Goal: Task Accomplishment & Management: Manage account settings

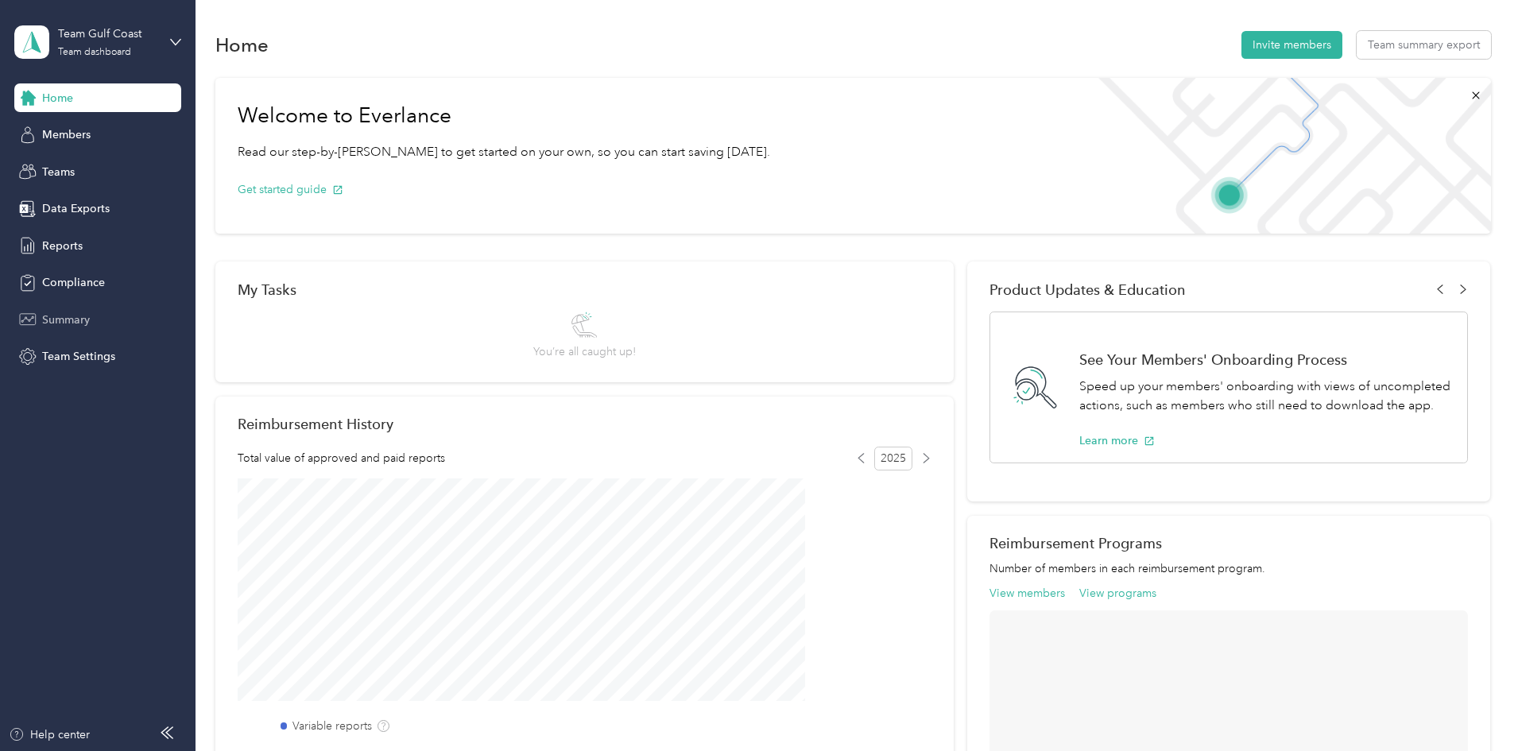
click at [75, 318] on span "Summary" at bounding box center [66, 320] width 48 height 17
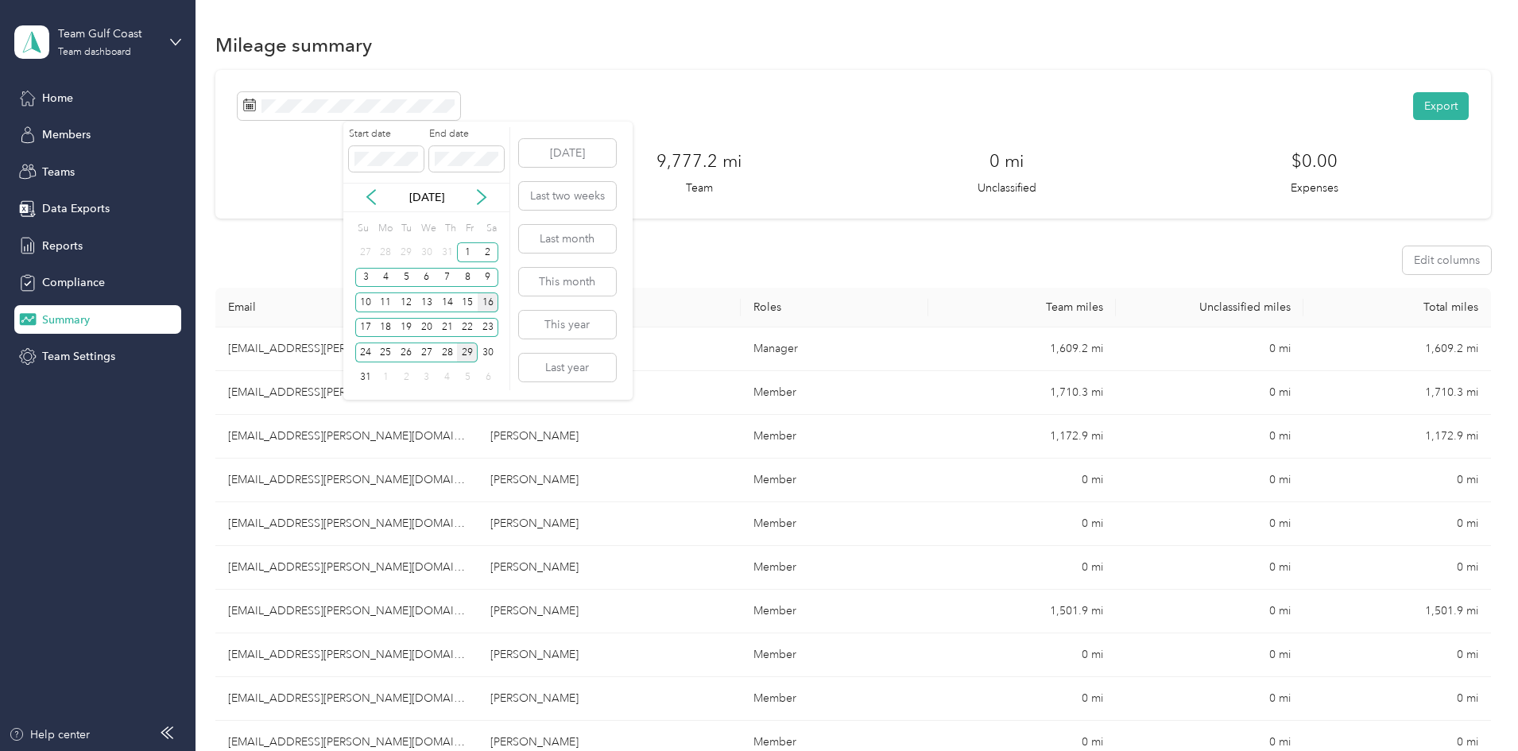
click at [490, 302] on div "16" at bounding box center [488, 302] width 21 height 20
click at [468, 352] on div "29" at bounding box center [467, 353] width 21 height 20
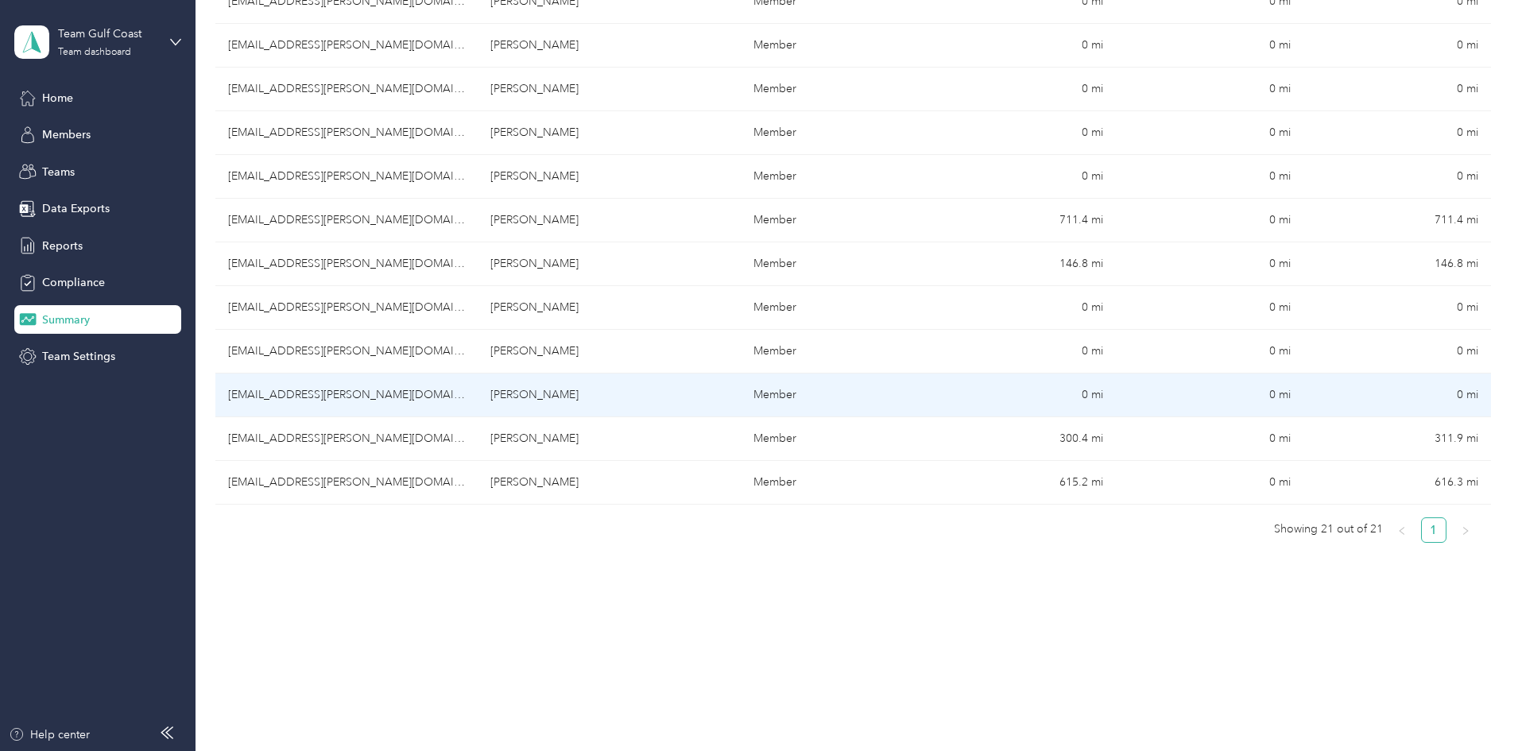
scroll to position [776, 0]
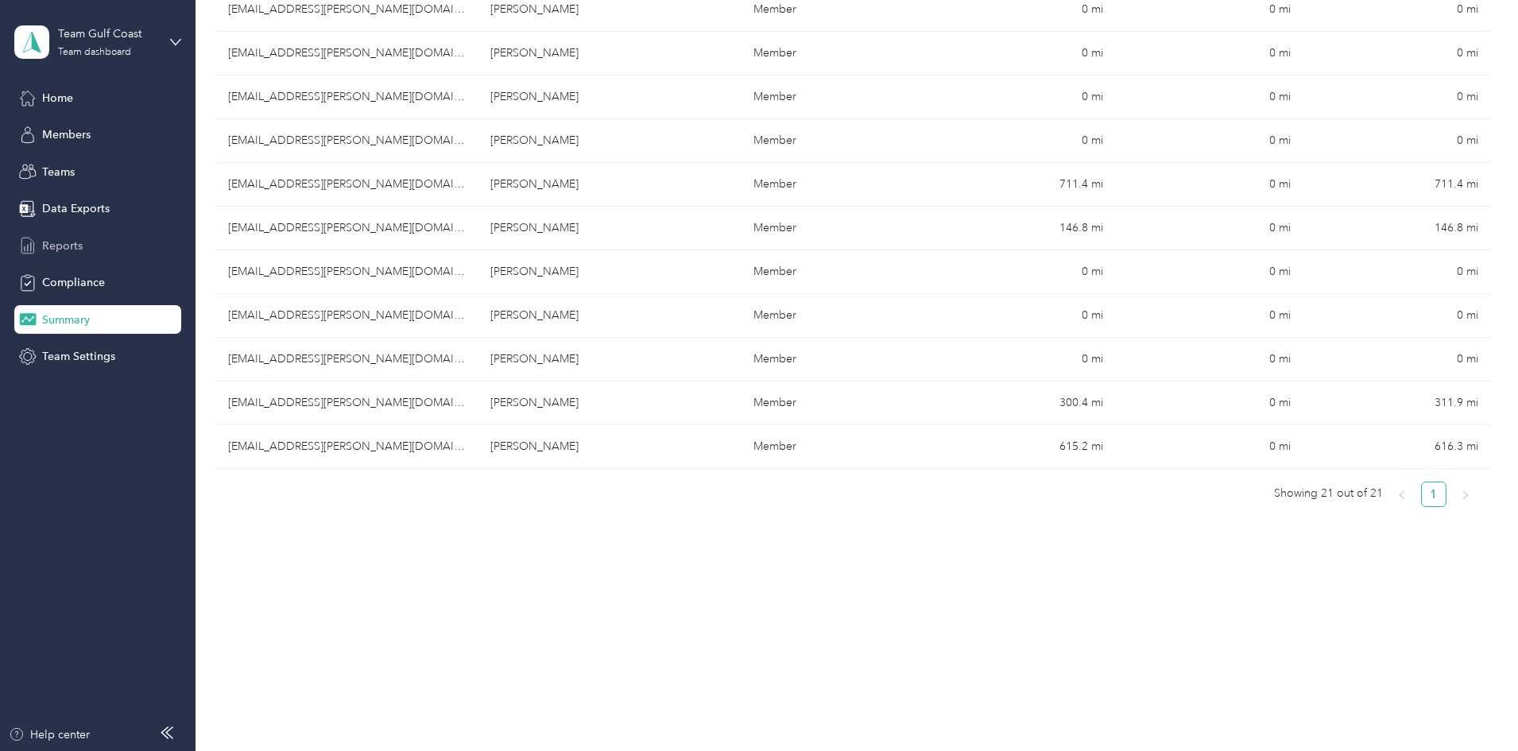
click at [58, 244] on span "Reports" at bounding box center [62, 246] width 41 height 17
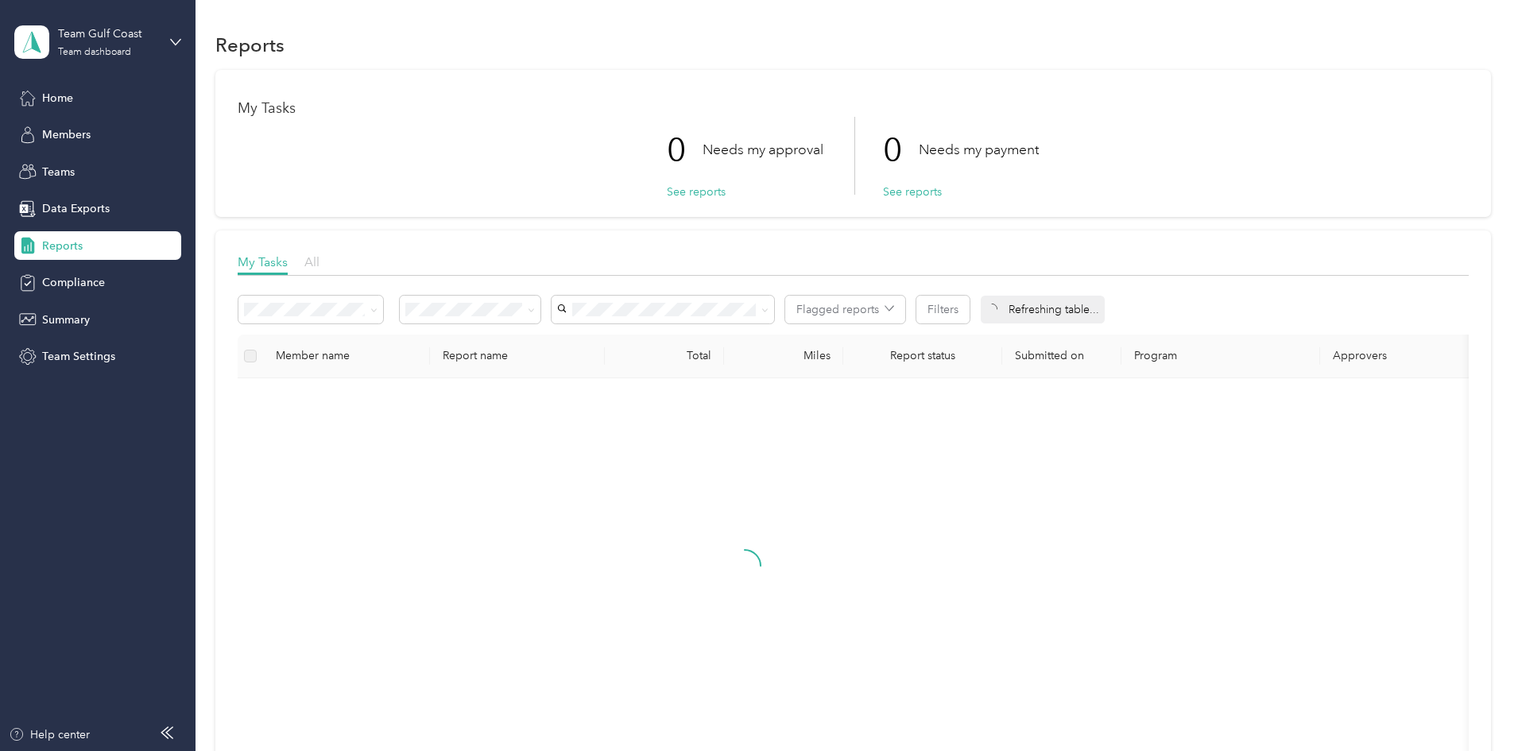
click at [319, 264] on span "All" at bounding box center [311, 261] width 15 height 15
click at [535, 309] on icon at bounding box center [531, 310] width 7 height 7
click at [585, 368] on span "Needs approval" at bounding box center [557, 365] width 81 height 14
